Goal: Find specific page/section: Find specific page/section

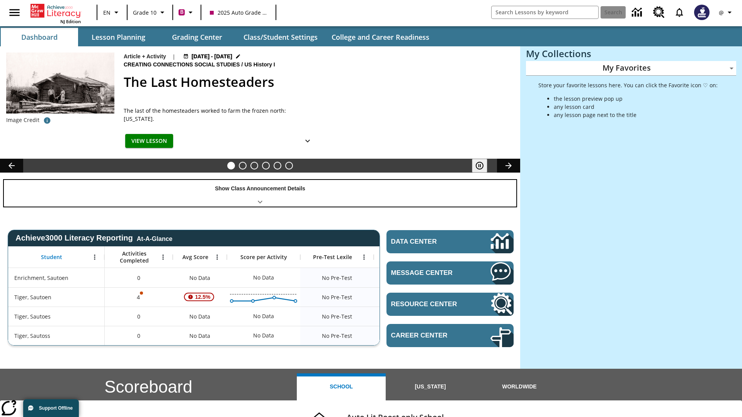
click at [260, 193] on div "Show Class Announcement Details" at bounding box center [260, 193] width 512 height 27
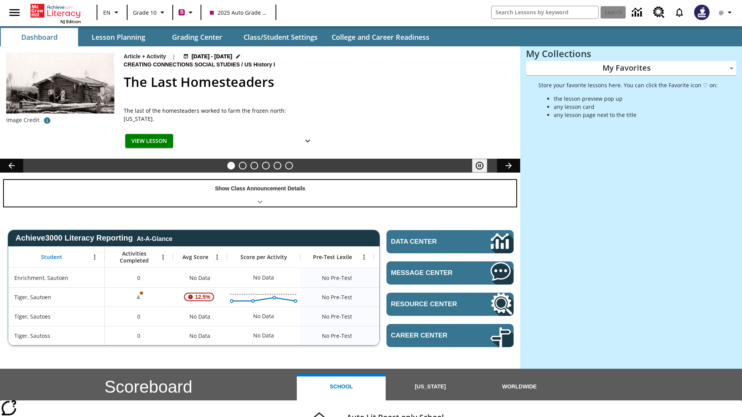
click at [260, 193] on div "Show Class Announcement Details" at bounding box center [260, 193] width 512 height 27
